Goal: Information Seeking & Learning: Learn about a topic

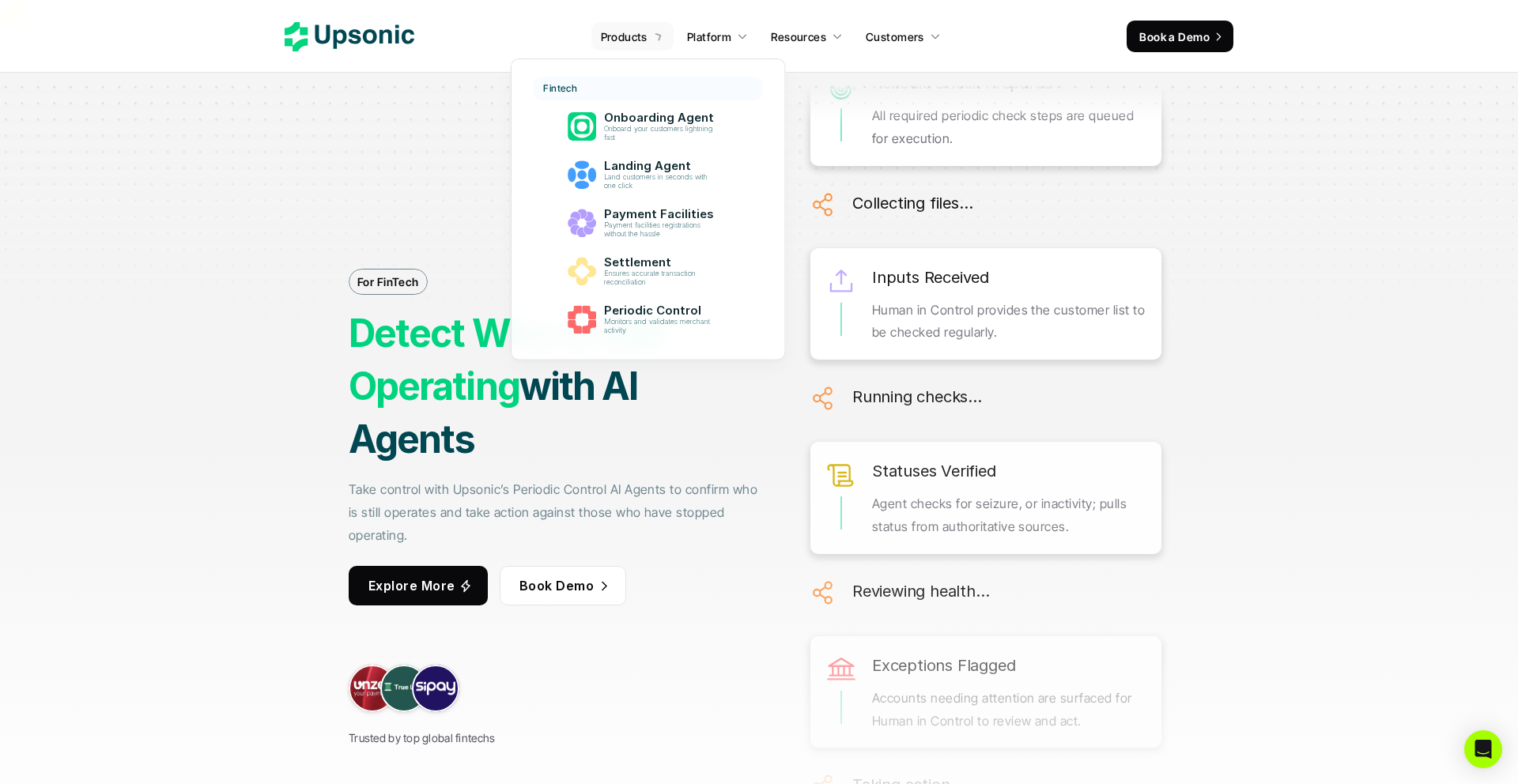
click at [630, 45] on link "Products" at bounding box center [632, 35] width 82 height 28
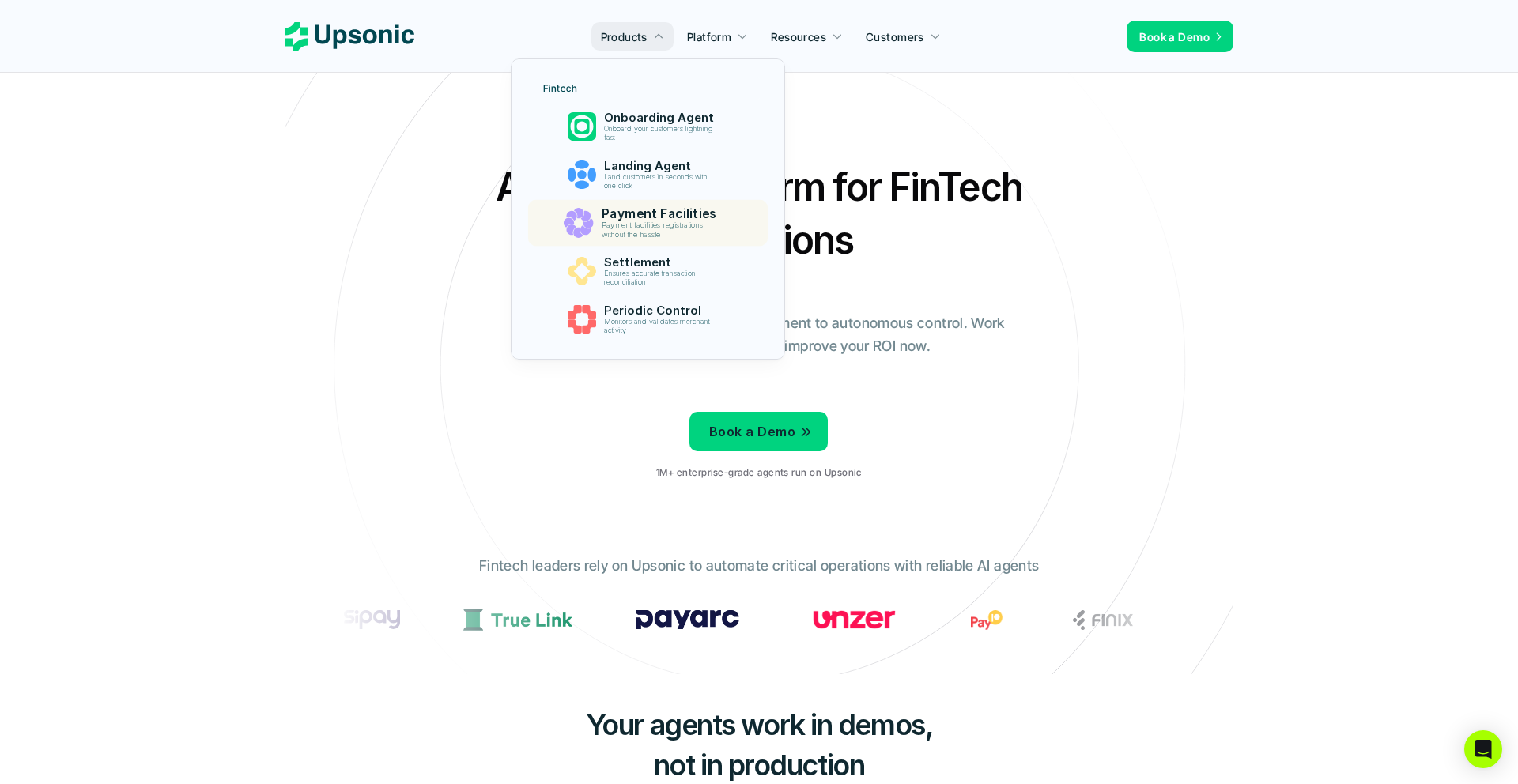
click at [653, 222] on p "Payment facilities registrations without the hassle" at bounding box center [661, 230] width 121 height 19
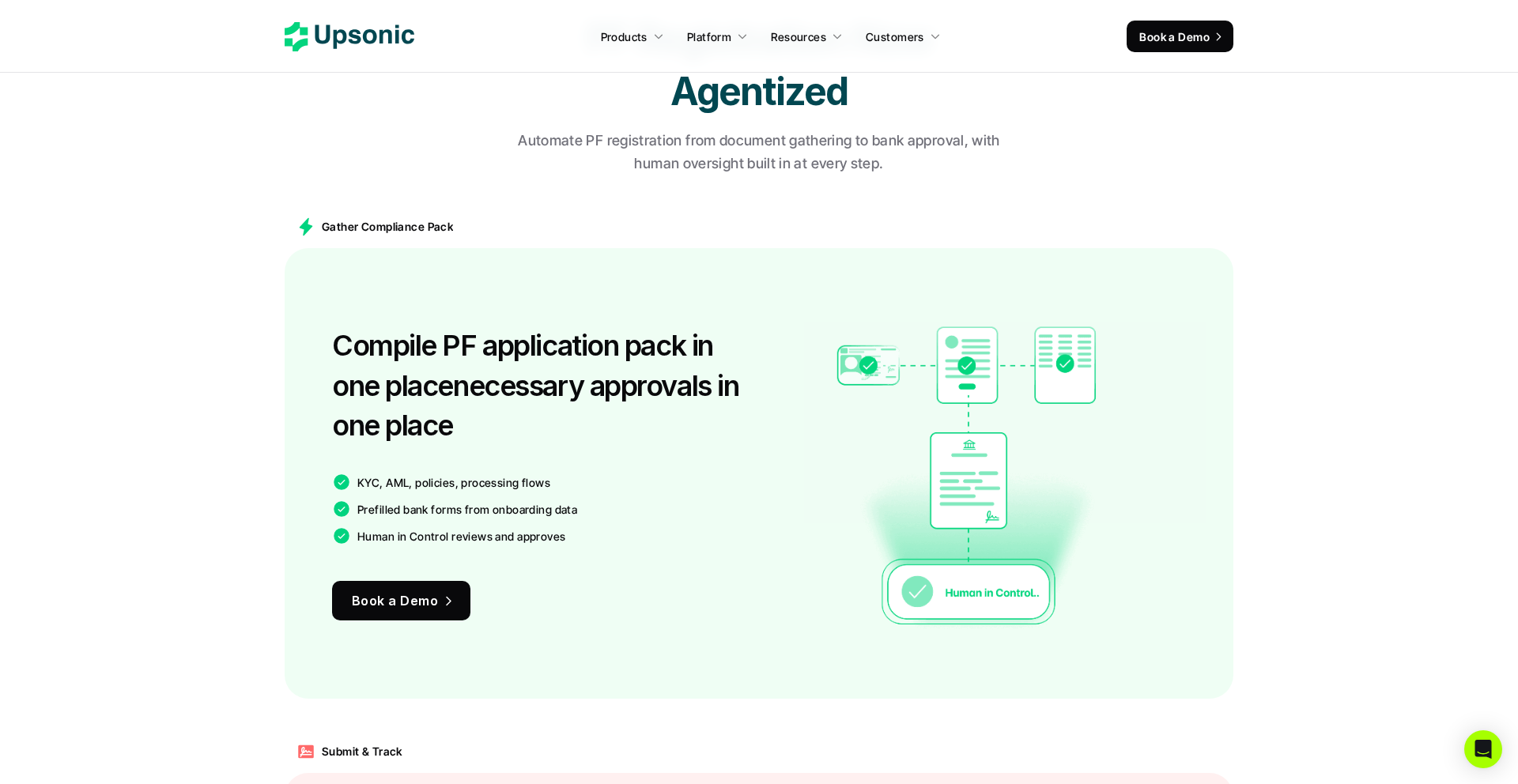
scroll to position [1086, 0]
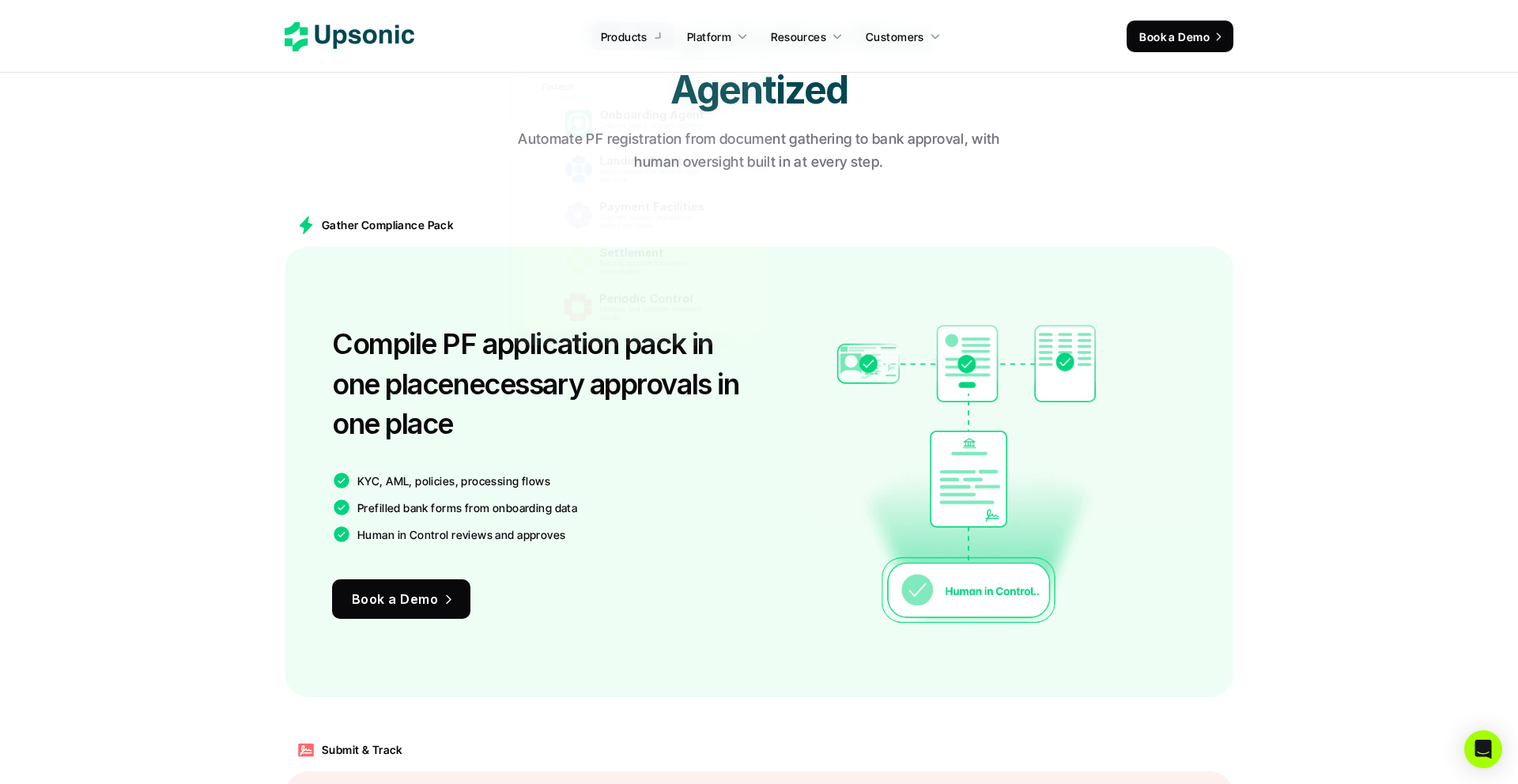
click at [589, 540] on div "Compile PF application pack in one placenecessary approvals in one place KYC, A…" at bounding box center [541, 472] width 419 height 356
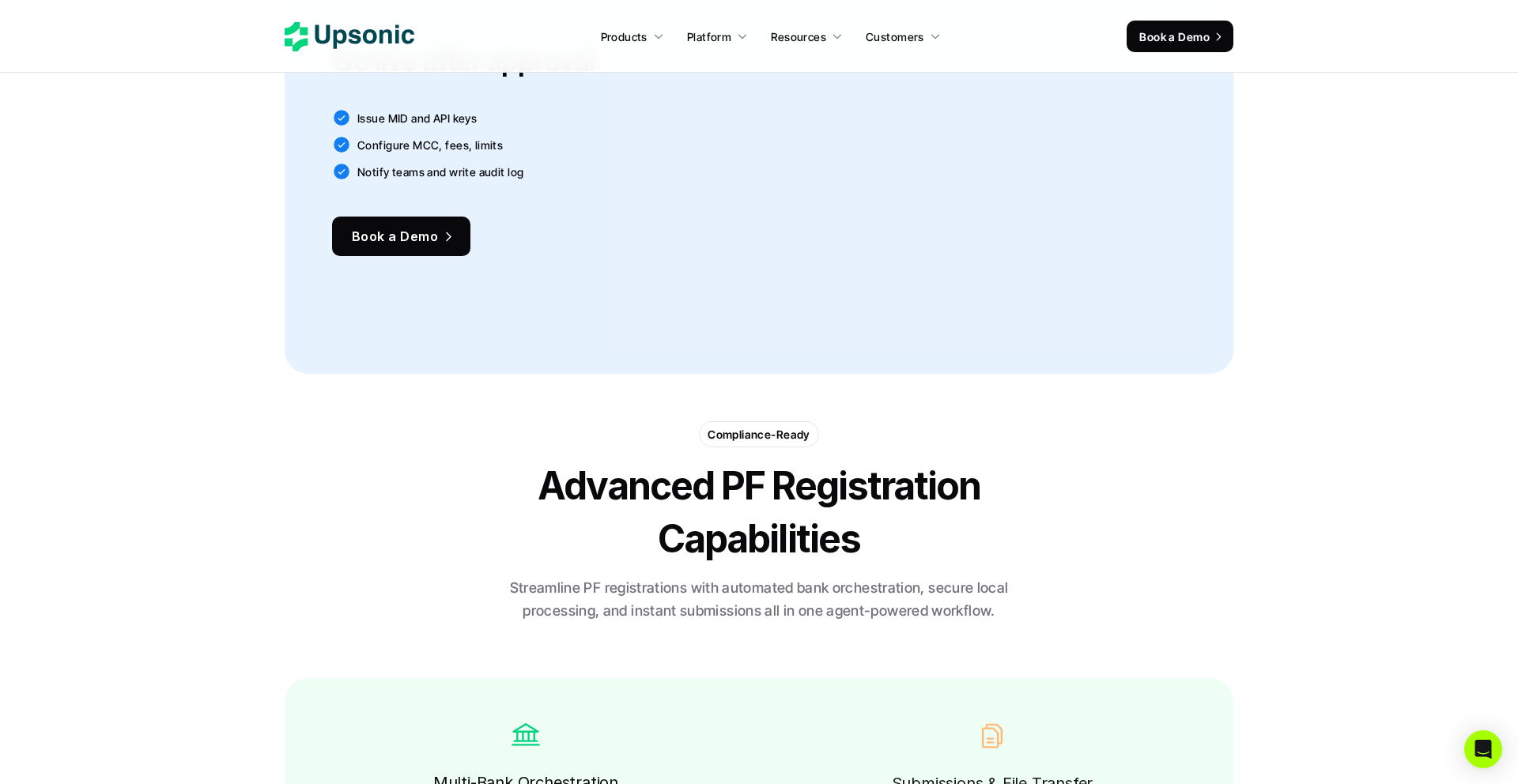
scroll to position [2481, 0]
